Goal: Check status: Check status

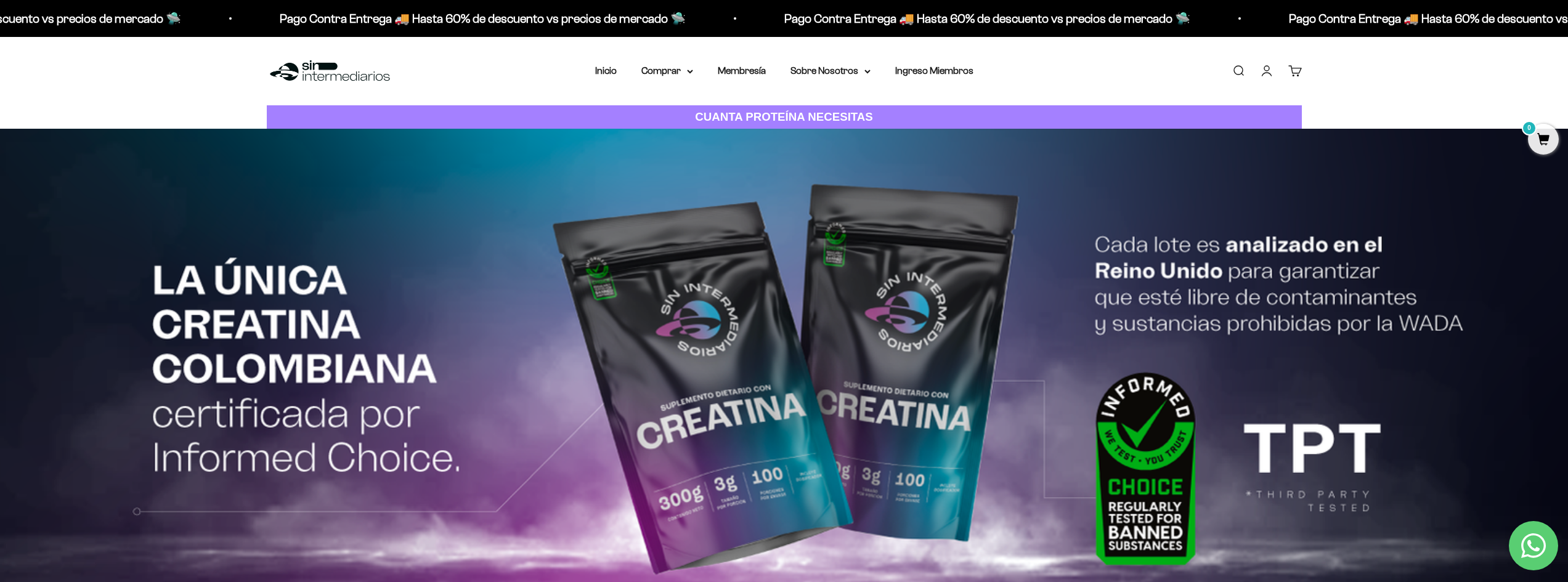
click at [1266, 71] on link "Cuenta" at bounding box center [1266, 70] width 14 height 14
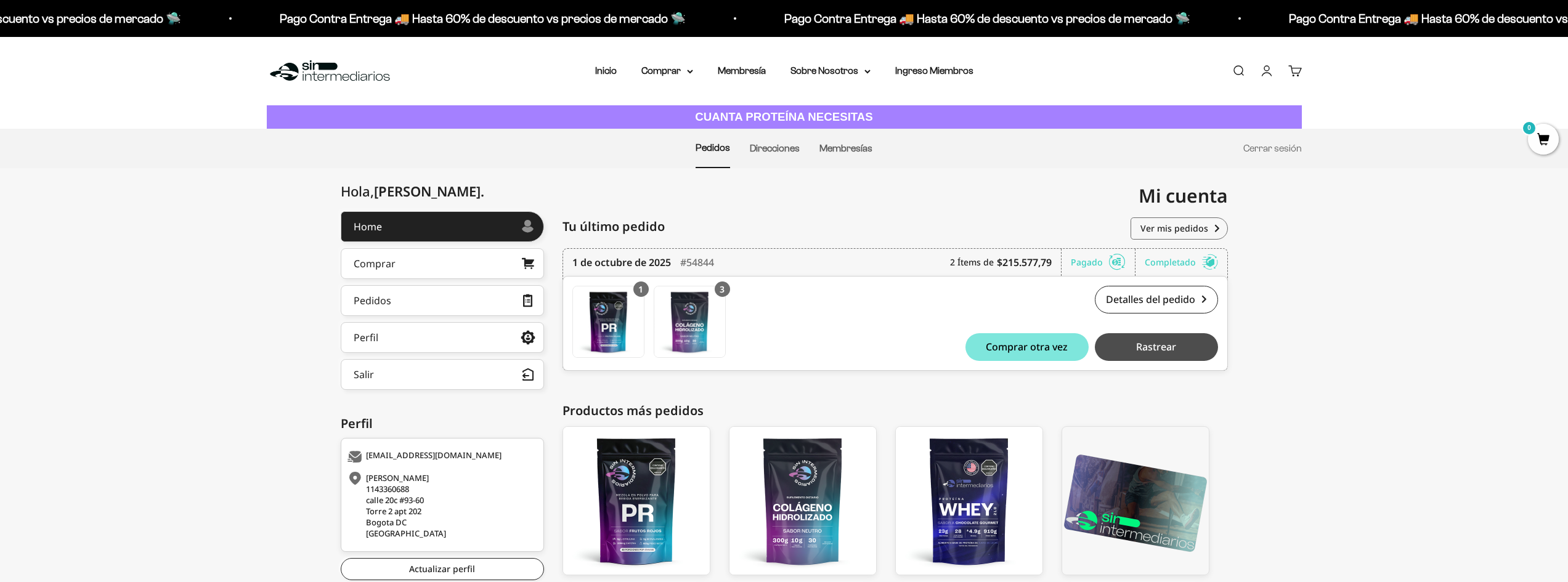
click at [1167, 346] on span "Rastrear" at bounding box center [1156, 346] width 40 height 10
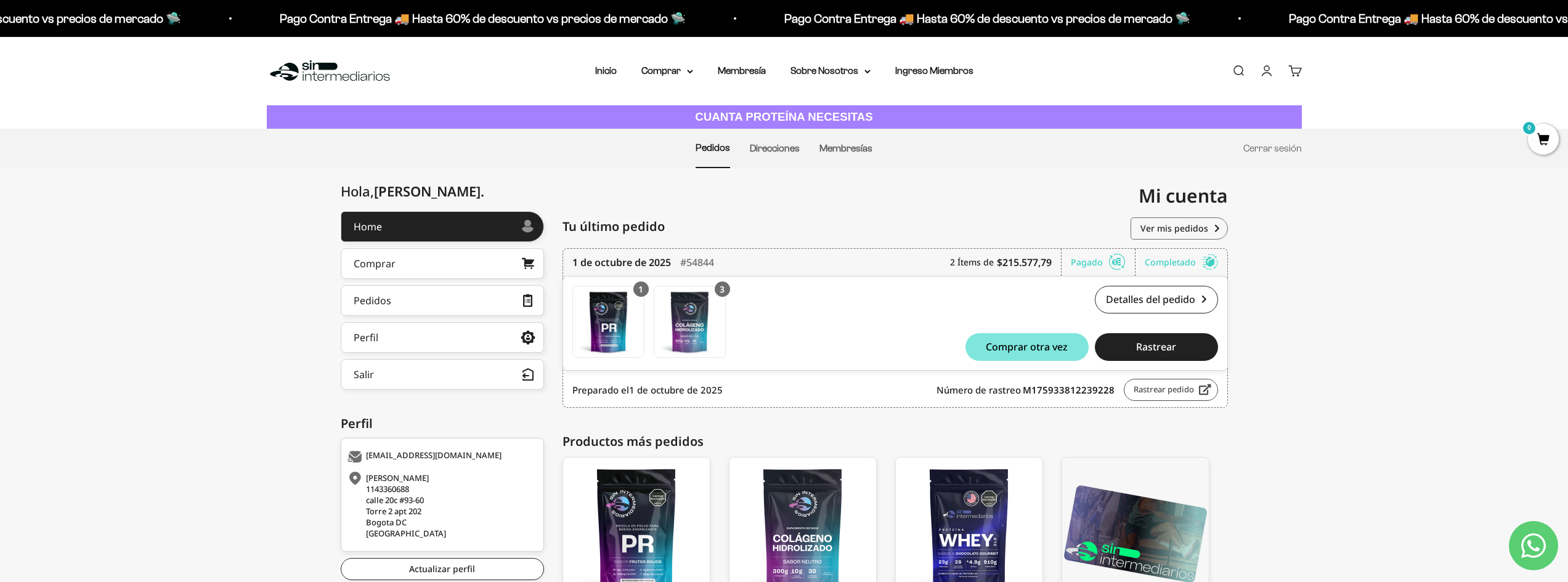
click at [1156, 397] on link "Rastrear pedido" at bounding box center [1171, 390] width 94 height 22
